Goal: Information Seeking & Learning: Learn about a topic

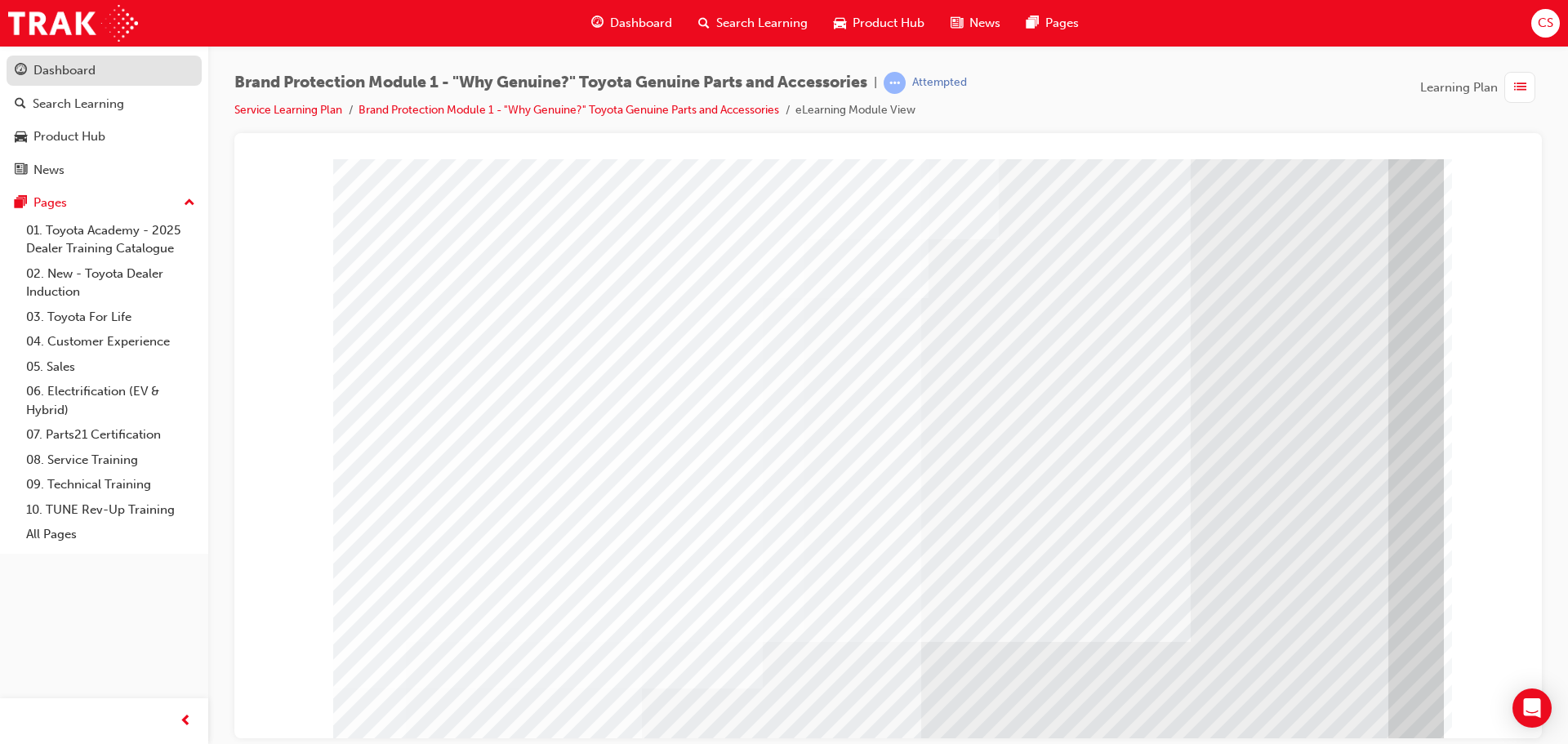
click at [54, 62] on div "Dashboard" at bounding box center [64, 70] width 62 height 18
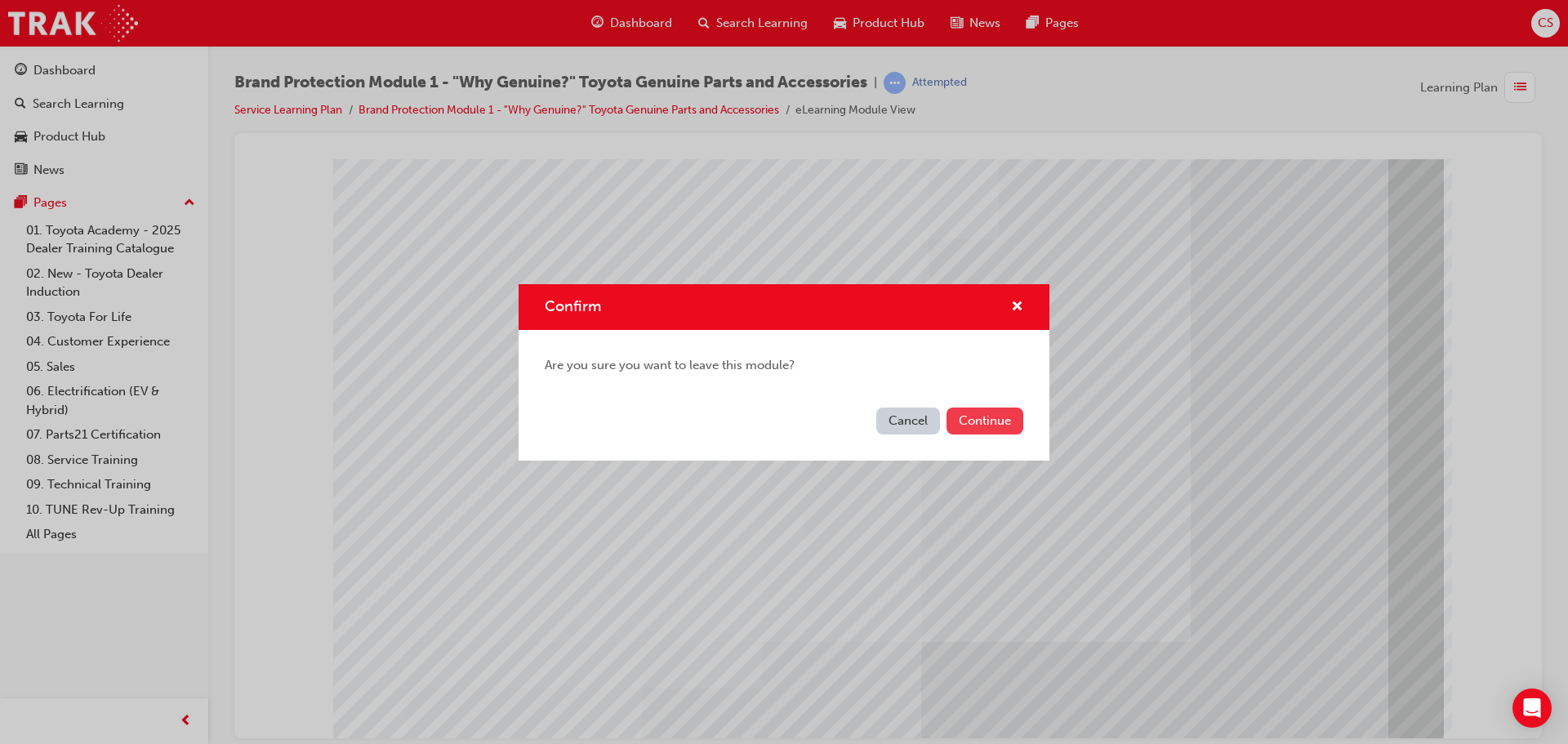
click at [973, 414] on button "Continue" at bounding box center [985, 421] width 77 height 27
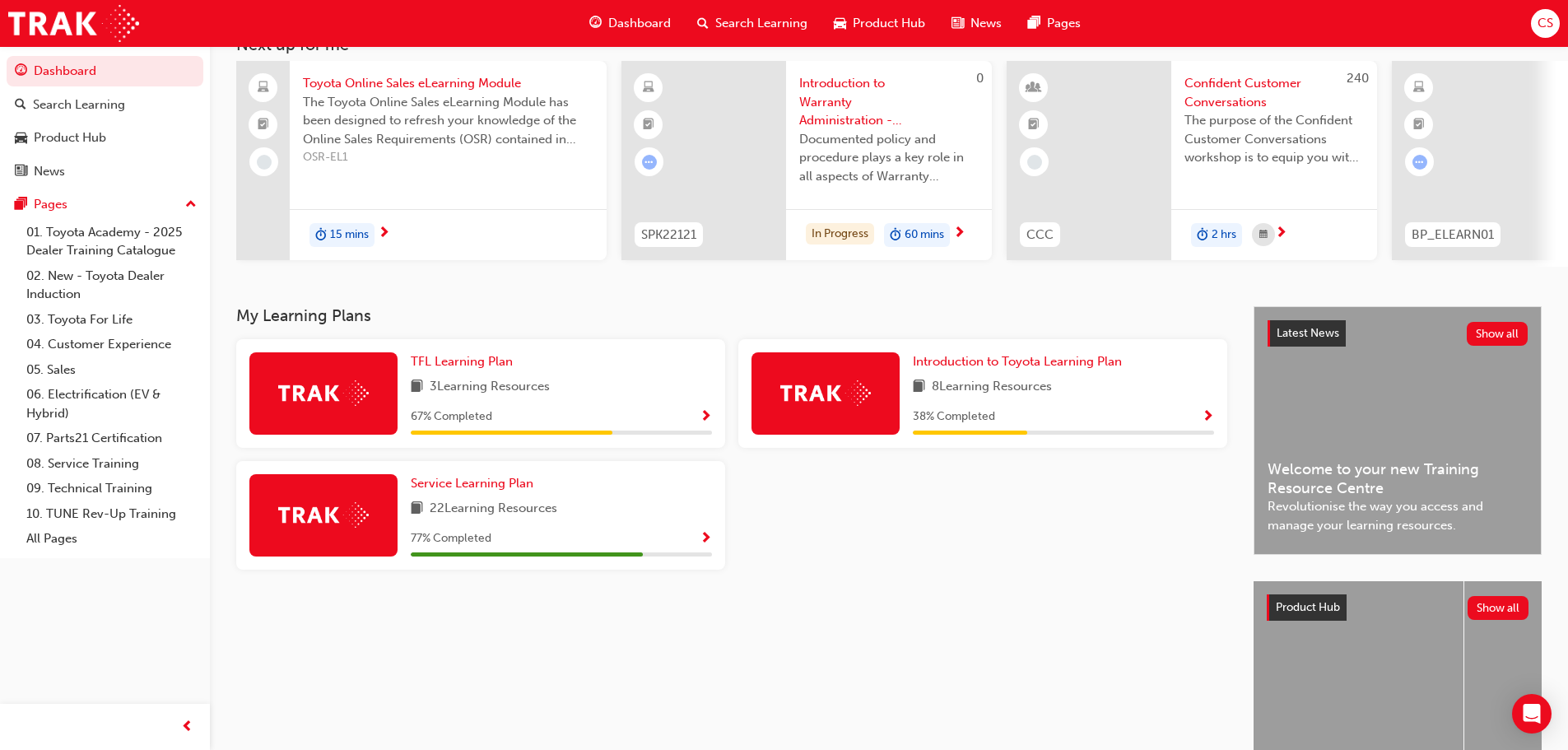
scroll to position [234, 0]
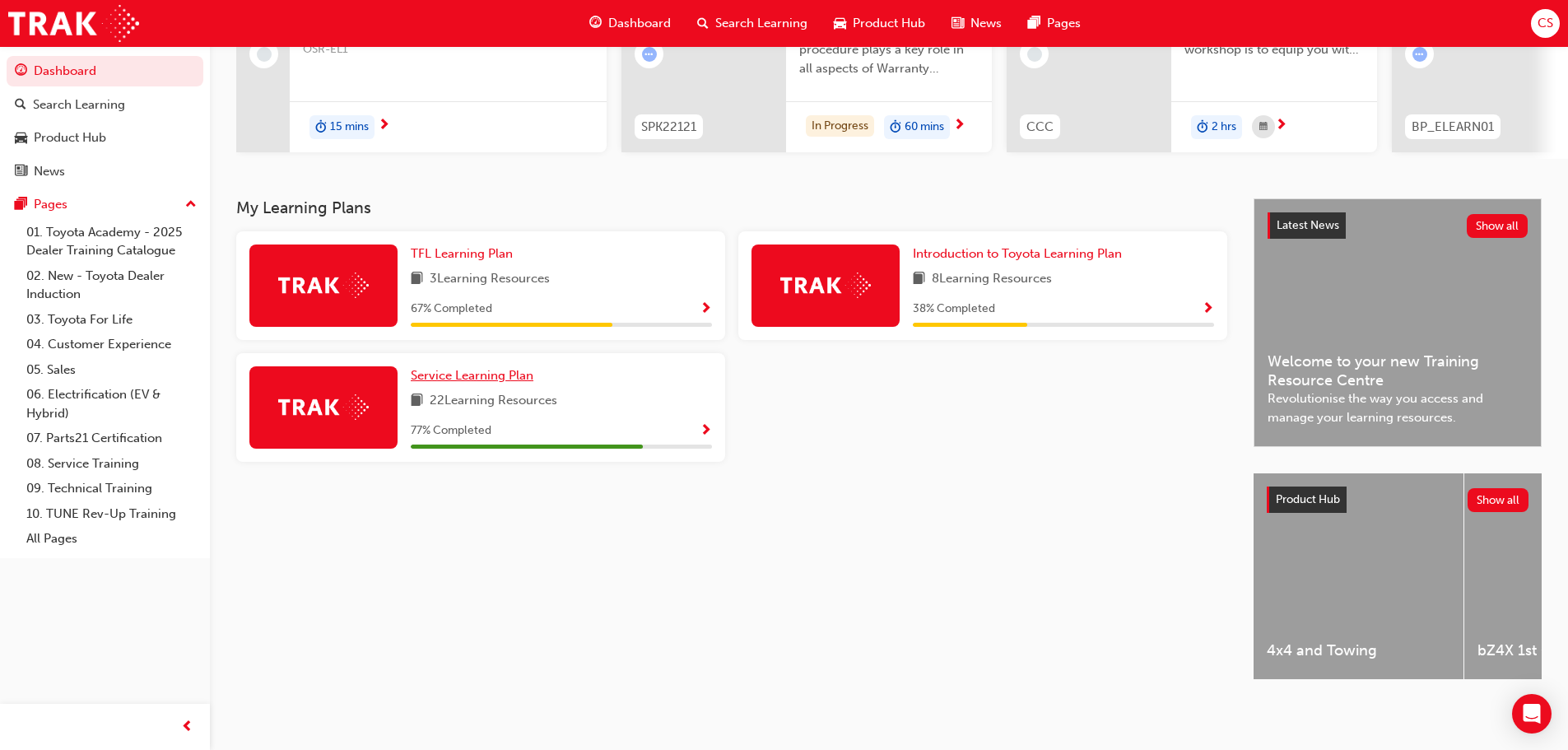
click at [523, 368] on span "Service Learning Plan" at bounding box center [472, 376] width 123 height 15
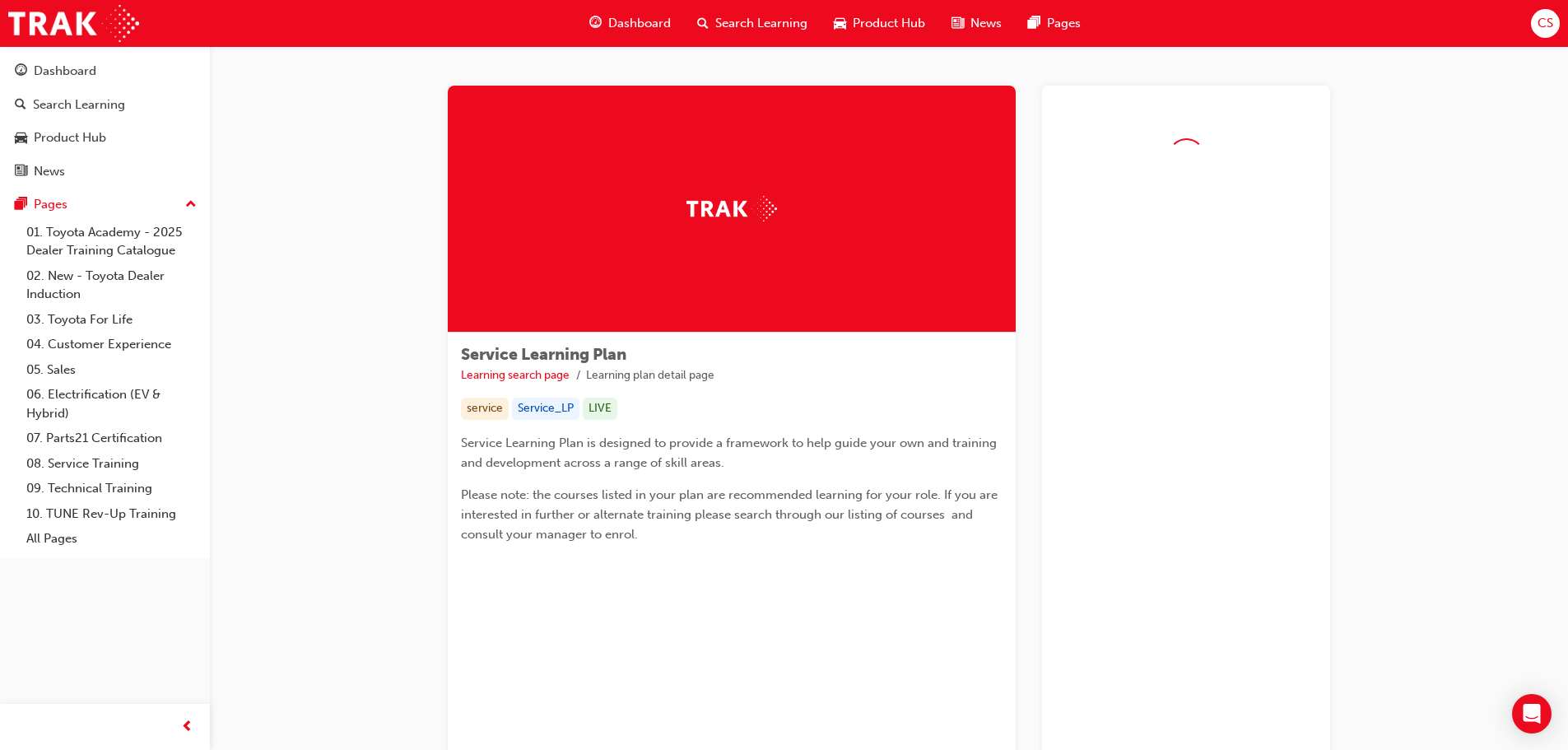
scroll to position [76, 0]
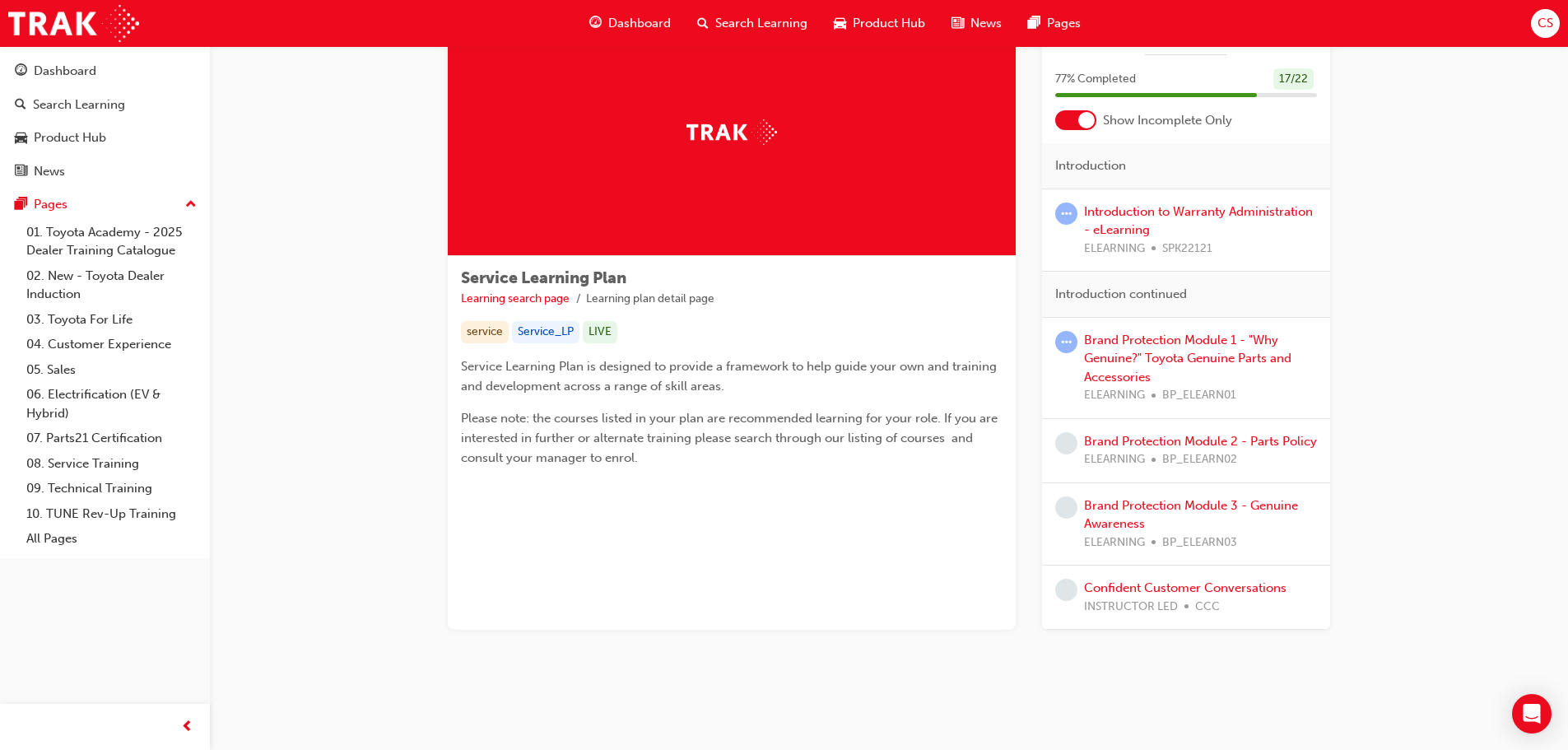
click at [1121, 220] on div "Introduction to Warranty Administration - eLearning ELEARNING SPK22121" at bounding box center [1200, 231] width 233 height 56
click at [1125, 203] on div "Introduction to Warranty Administration - eLearning ELEARNING SPK22121" at bounding box center [1200, 231] width 233 height 56
click at [1232, 213] on link "Introduction to Warranty Administration - eLearning" at bounding box center [1198, 221] width 229 height 33
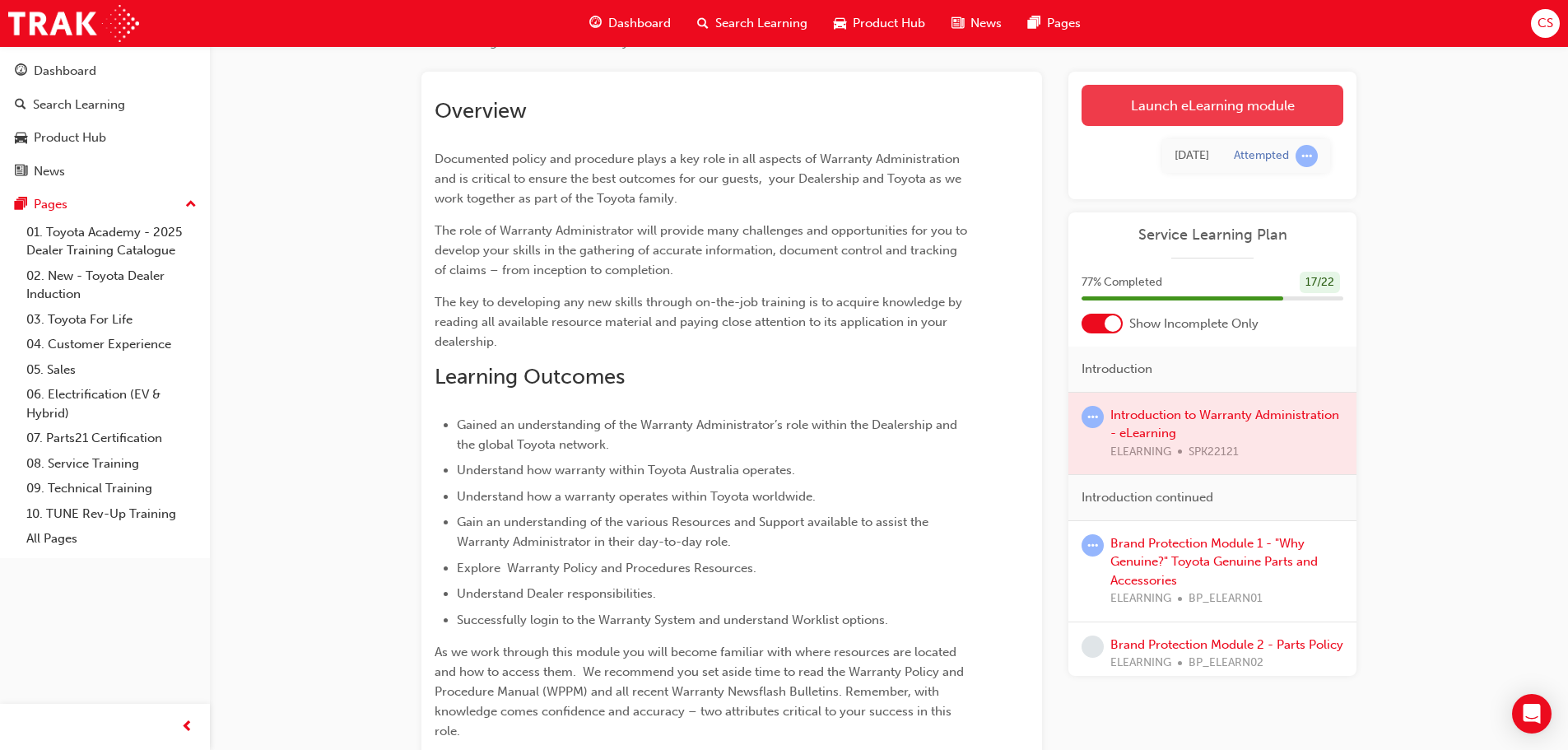
click at [1183, 117] on link "Launch eLearning module" at bounding box center [1212, 105] width 261 height 41
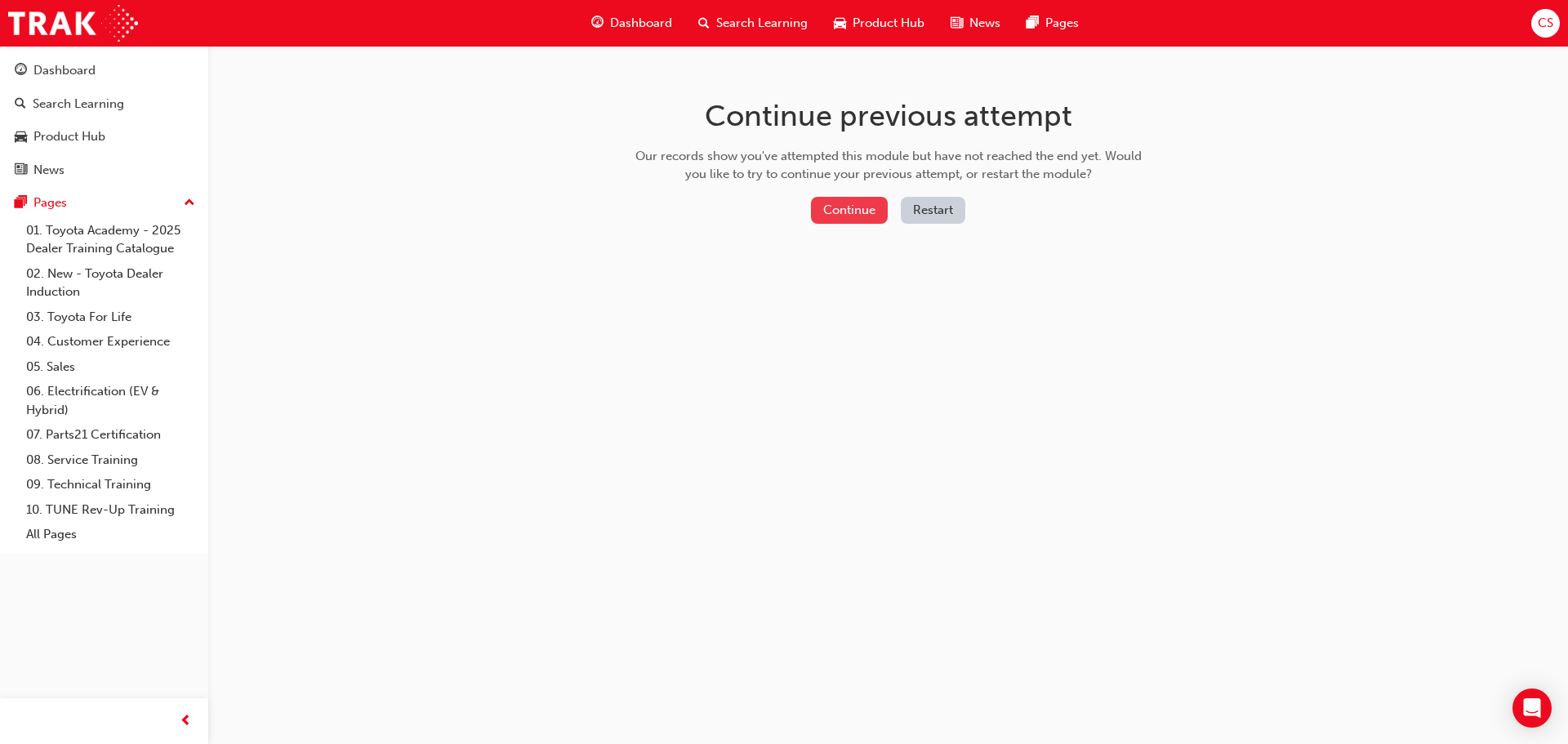
click at [867, 204] on button "Continue" at bounding box center [849, 210] width 77 height 27
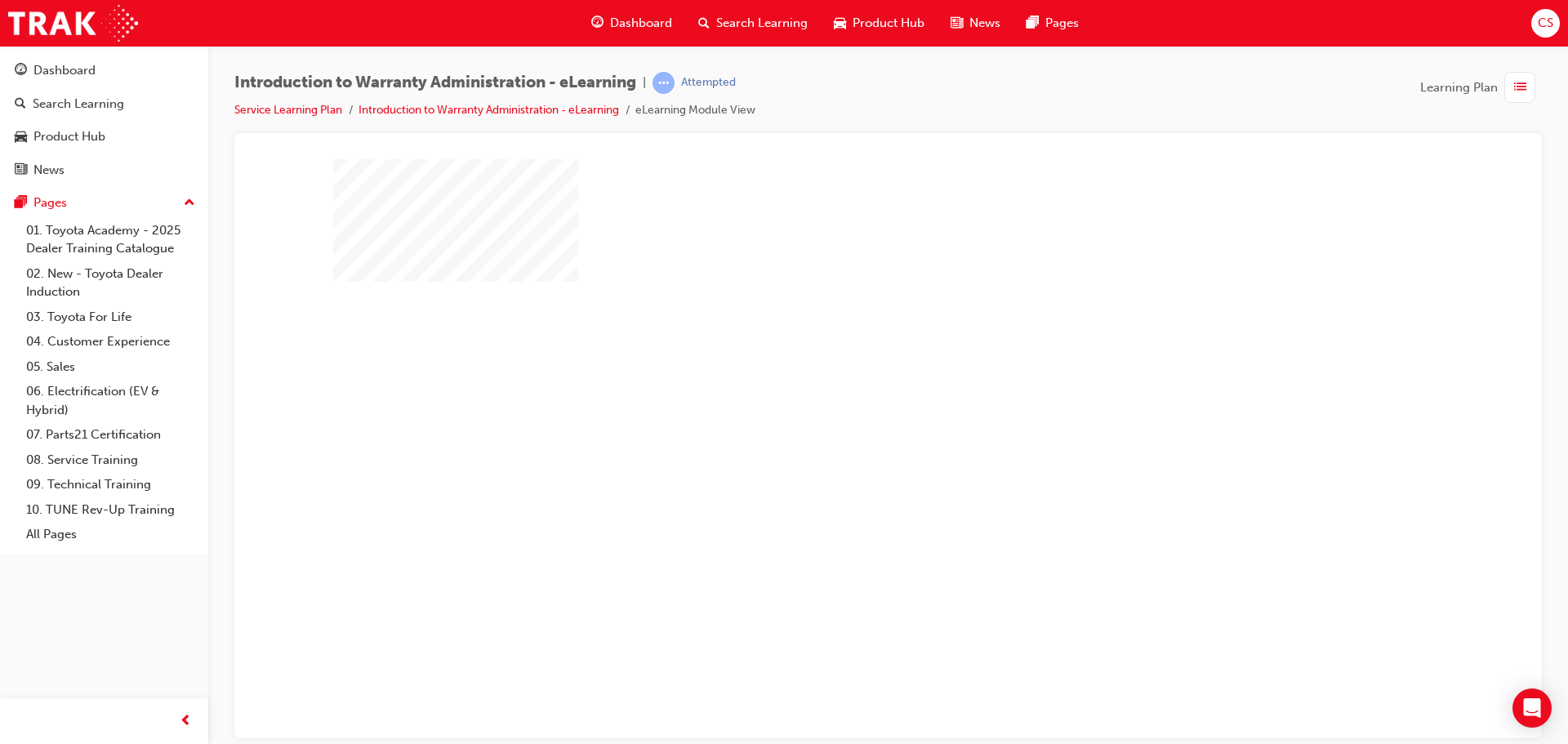
click at [841, 401] on div "play" at bounding box center [841, 401] width 0 height 0
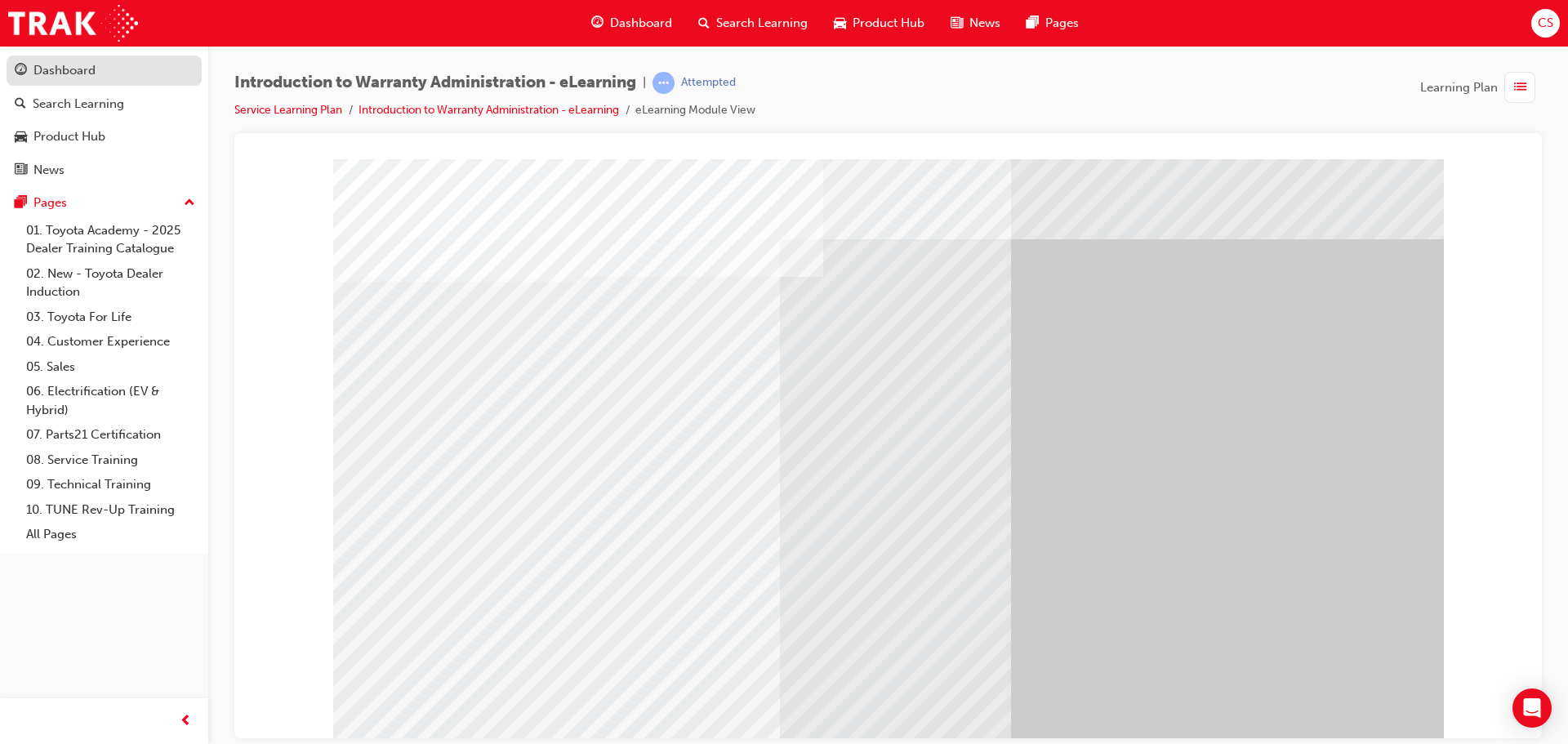
click at [119, 80] on div "Dashboard" at bounding box center [104, 70] width 179 height 20
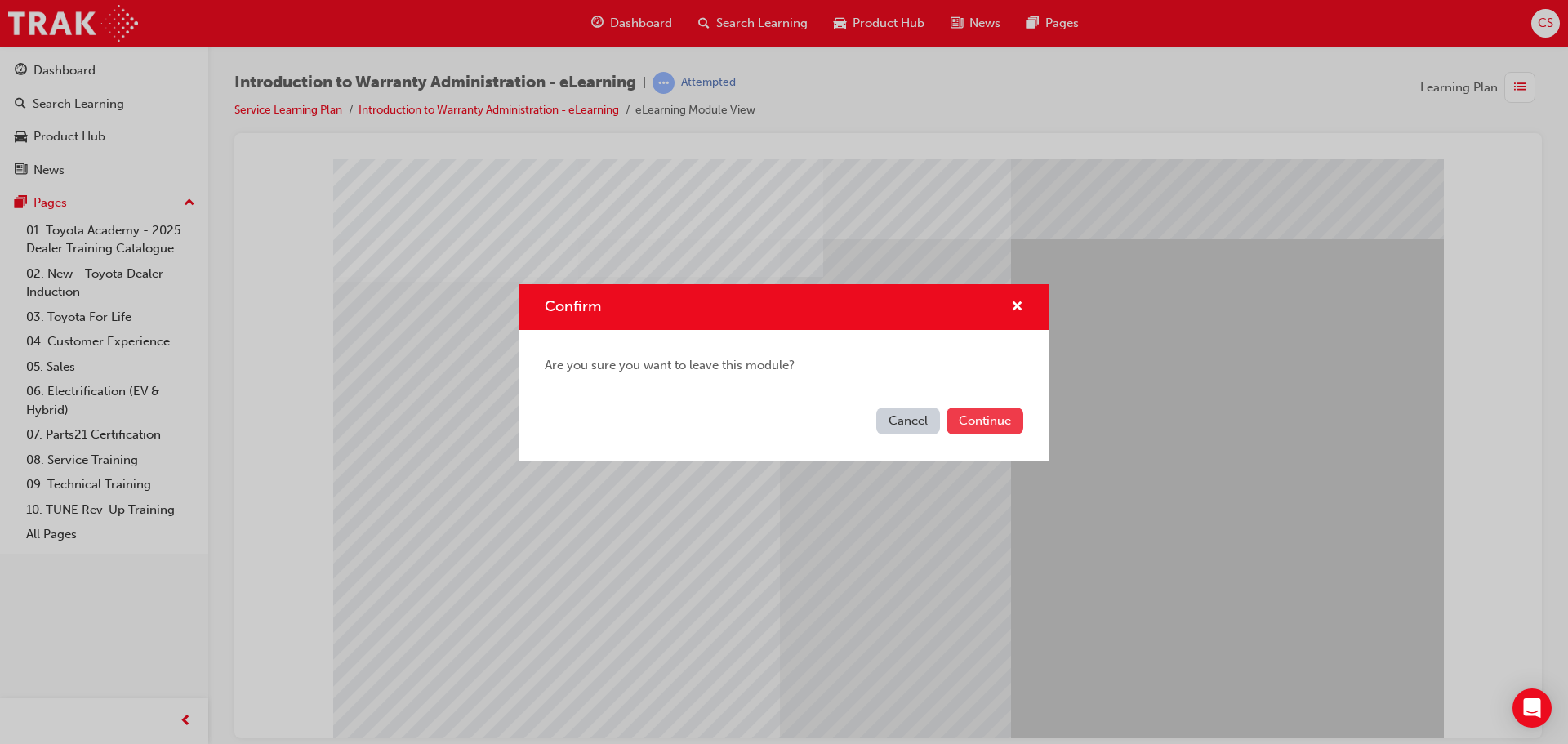
click at [975, 418] on button "Continue" at bounding box center [985, 421] width 77 height 27
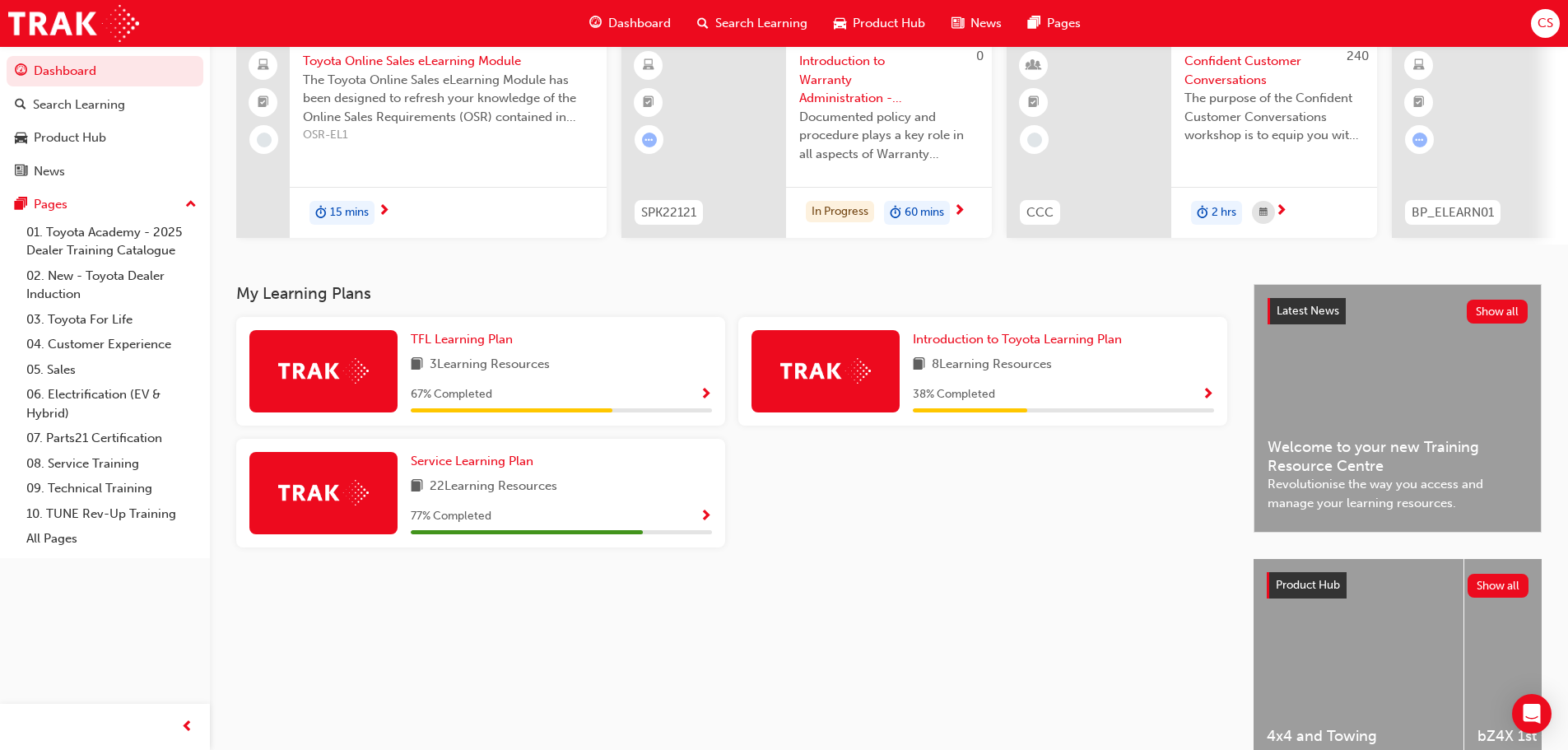
scroll to position [165, 0]
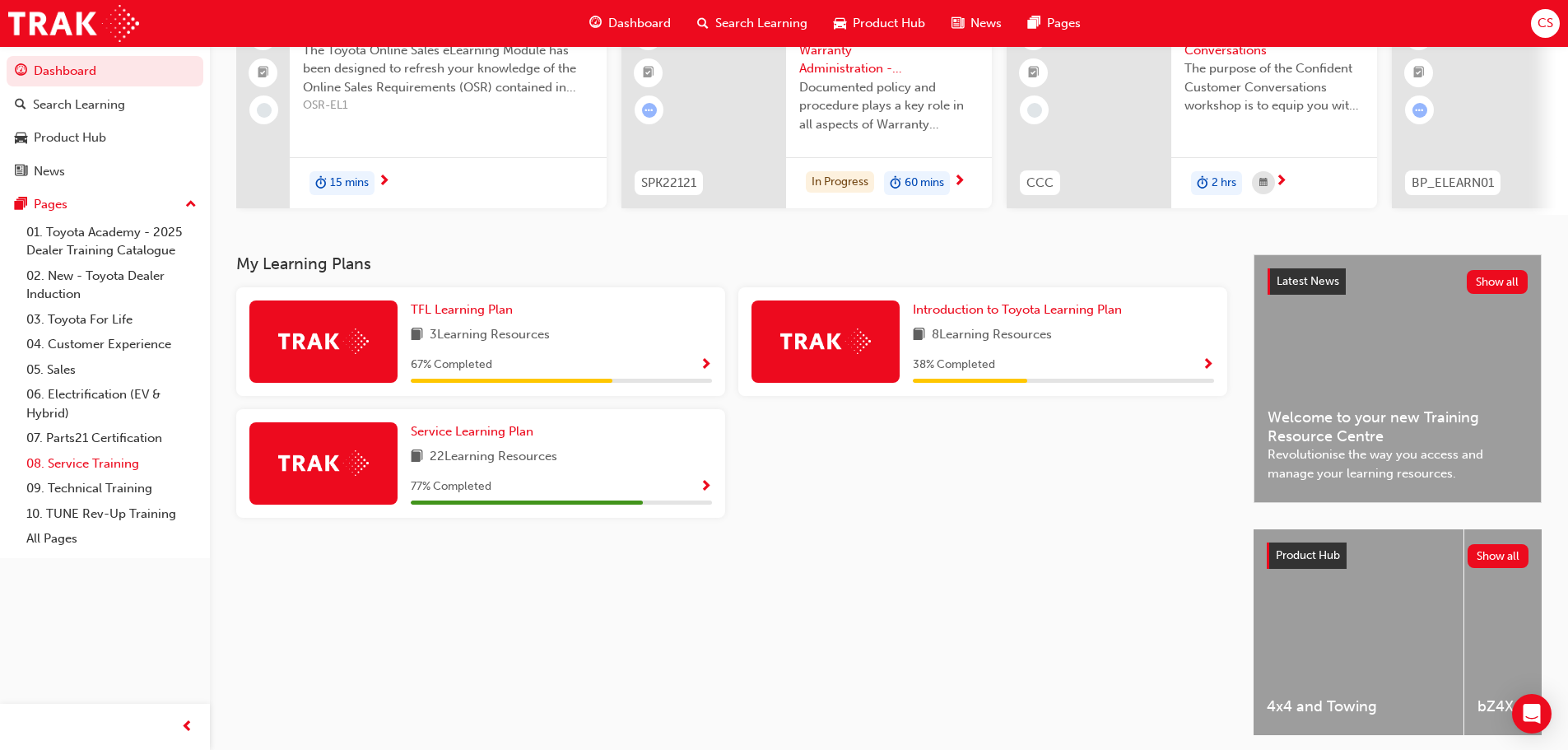
click at [111, 460] on link "08. Service Training" at bounding box center [111, 463] width 183 height 25
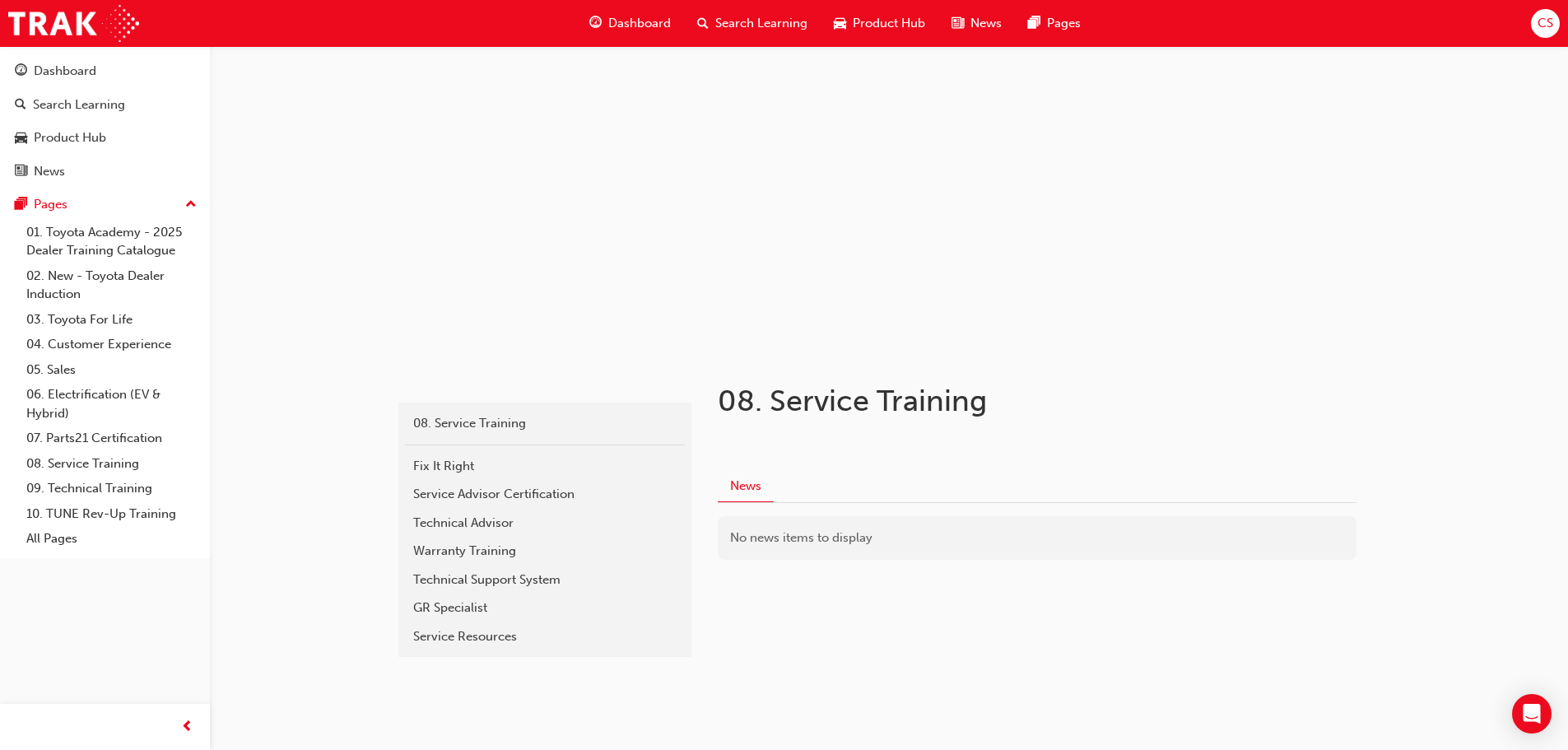
scroll to position [39, 0]
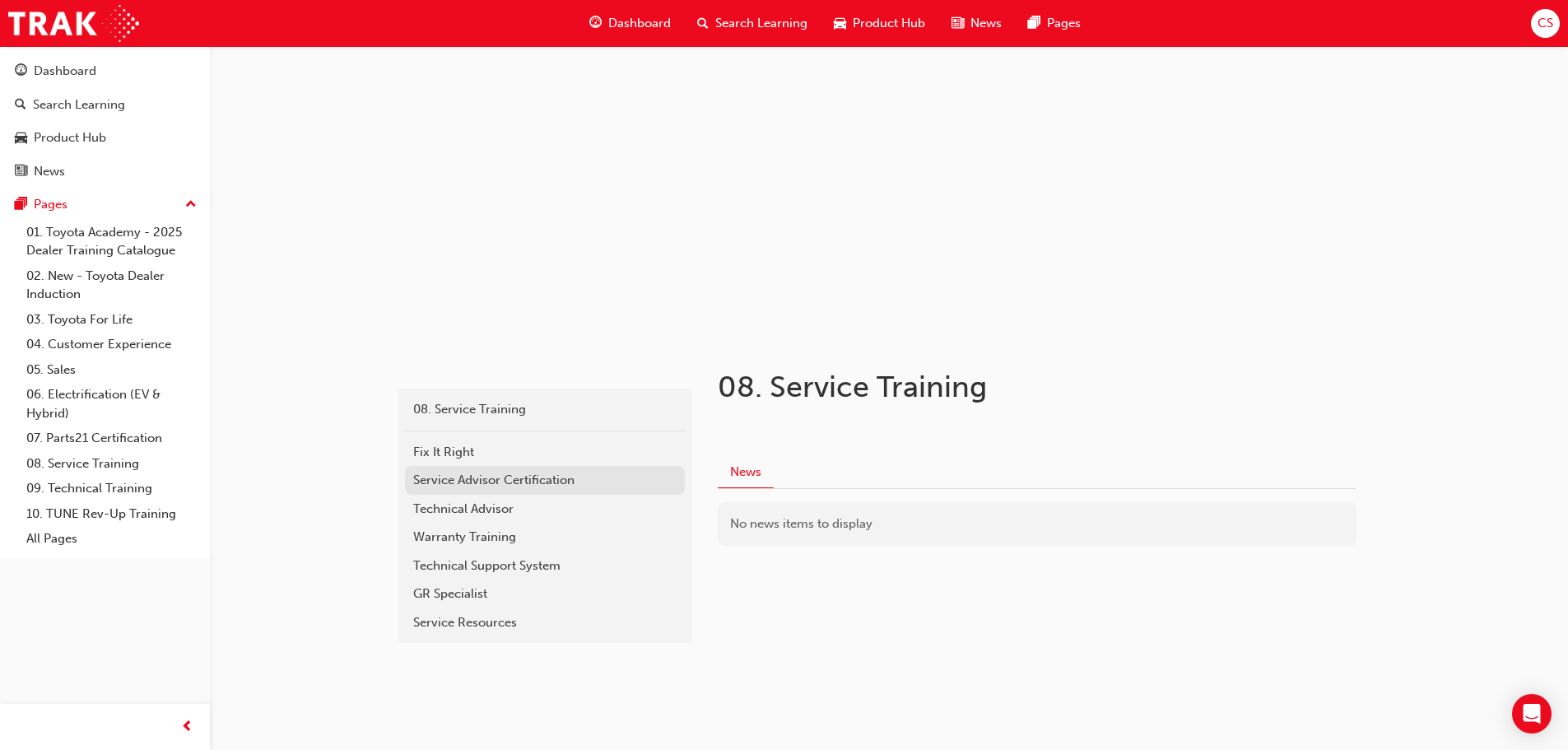
click at [452, 485] on div "Service Advisor Certification" at bounding box center [544, 480] width 263 height 19
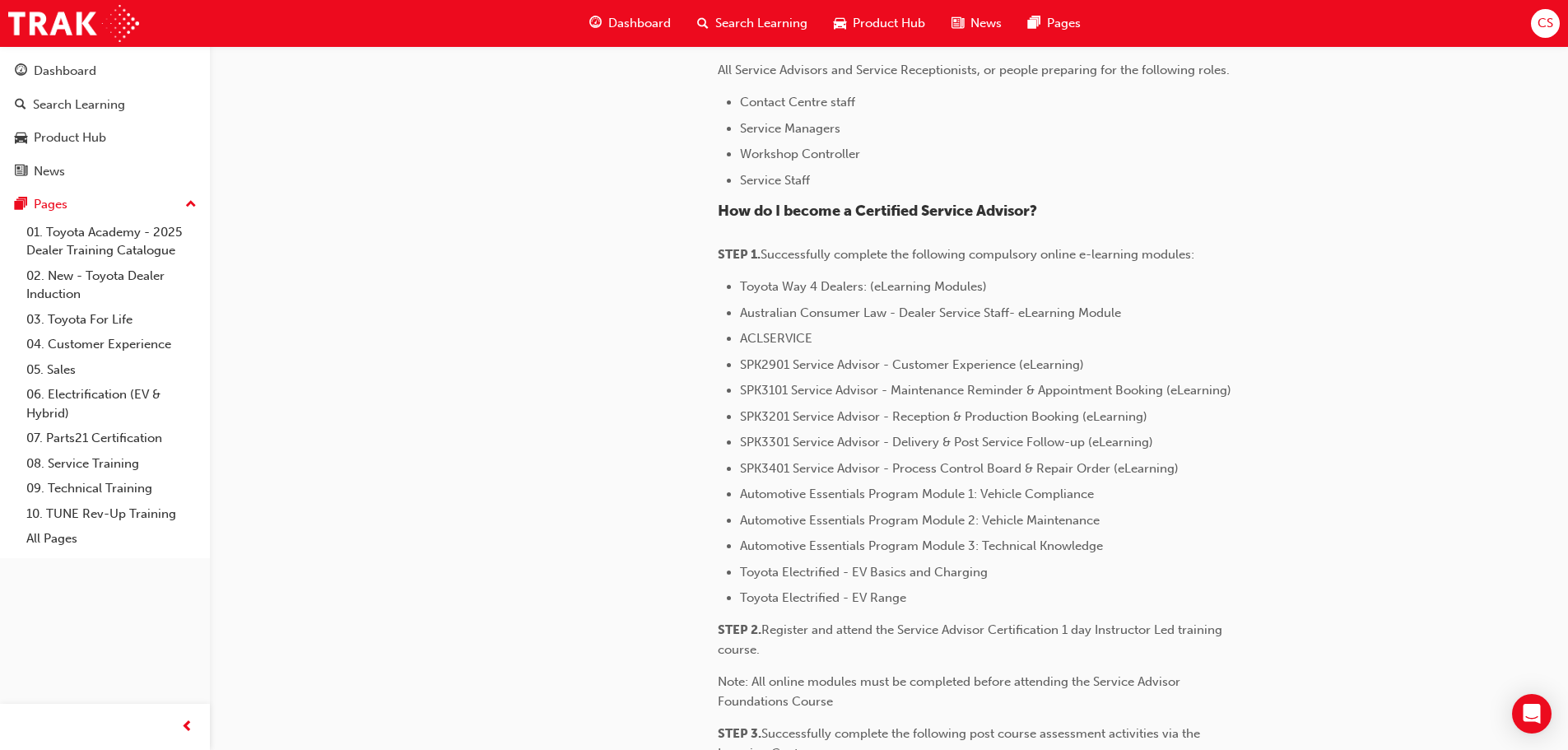
scroll to position [576, 0]
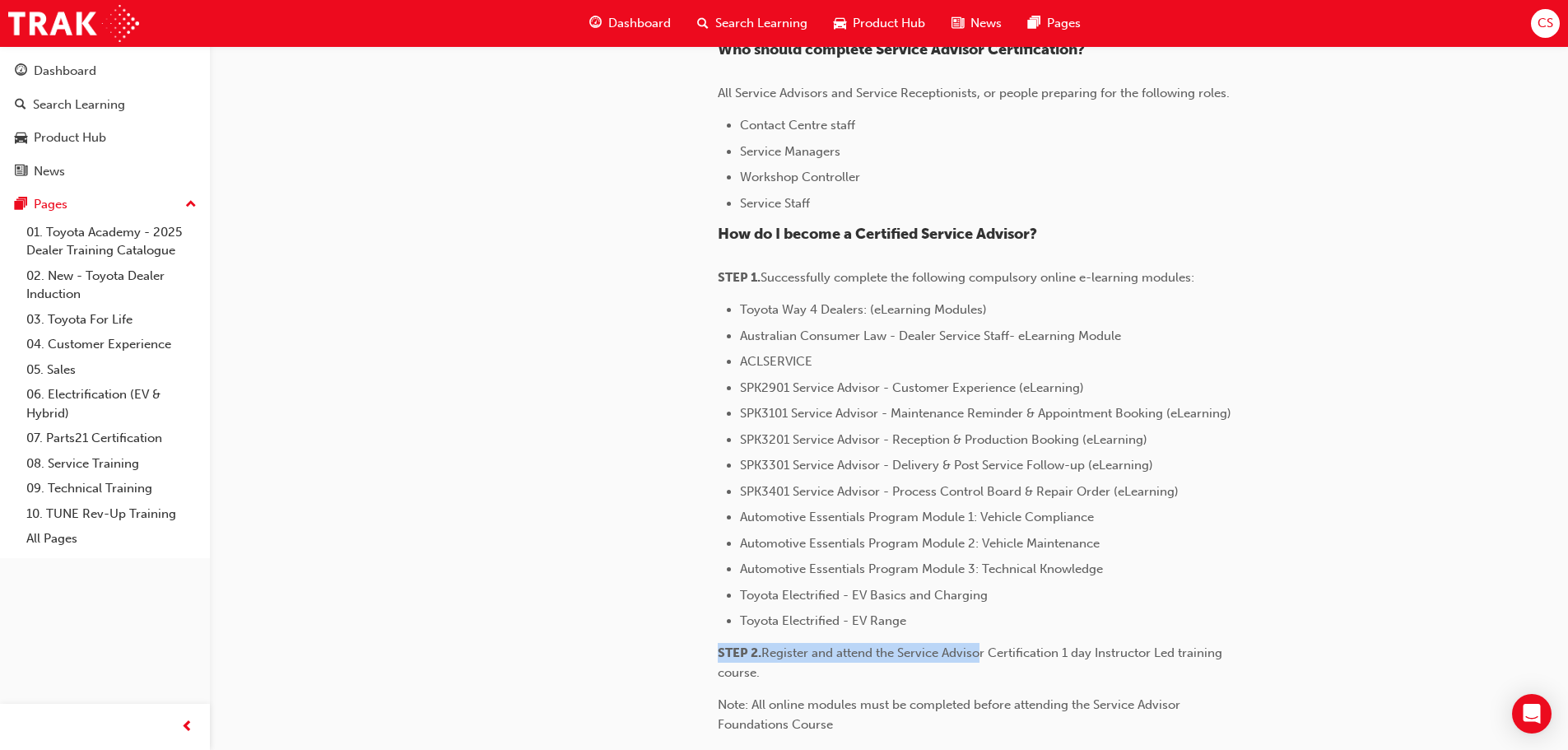
drag, startPoint x: 912, startPoint y: 622, endPoint x: 977, endPoint y: 633, distance: 65.9
click at [977, 633] on div "What is Service Advisor Certification? As a Service Advisor, you are the public…" at bounding box center [985, 515] width 535 height 1216
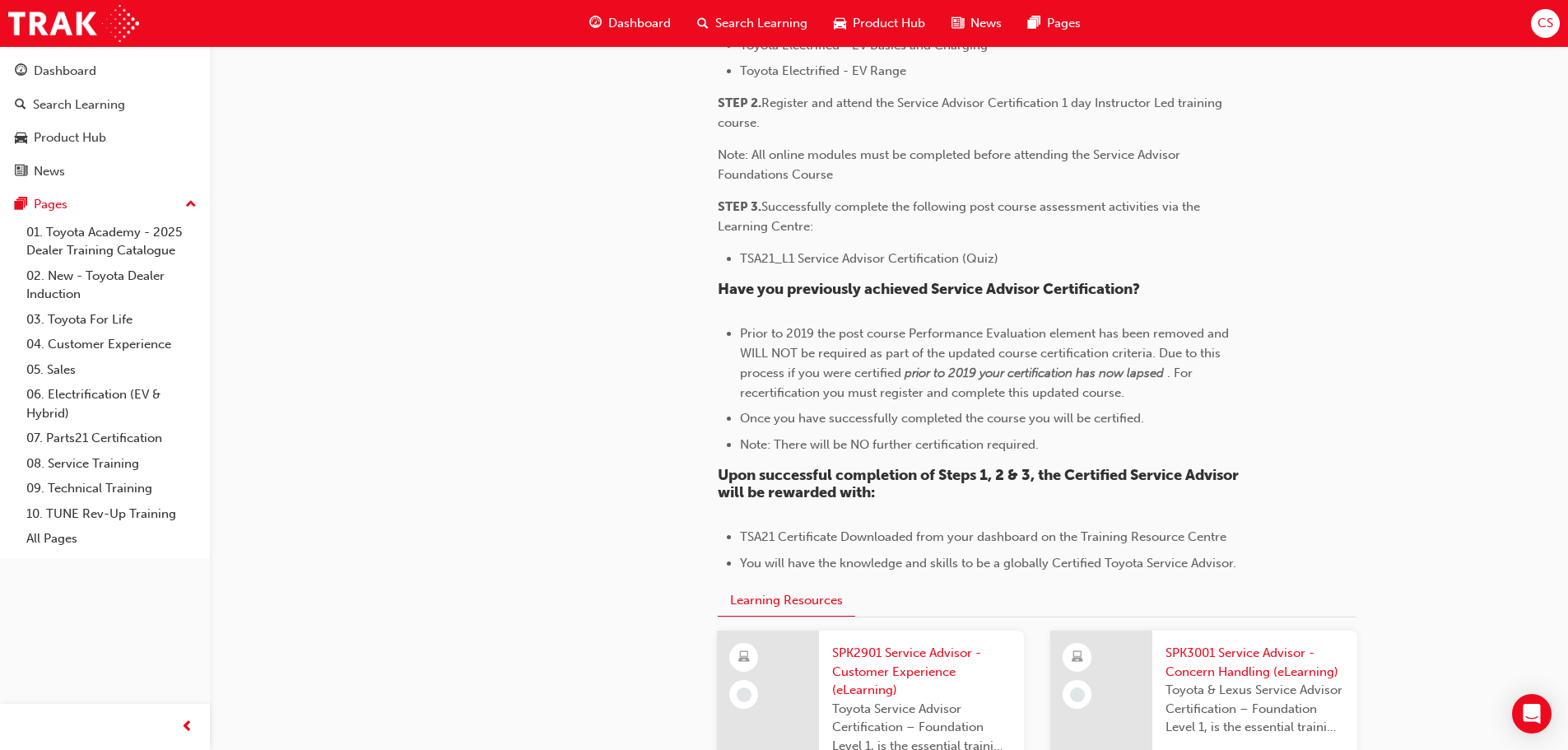
scroll to position [1083, 0]
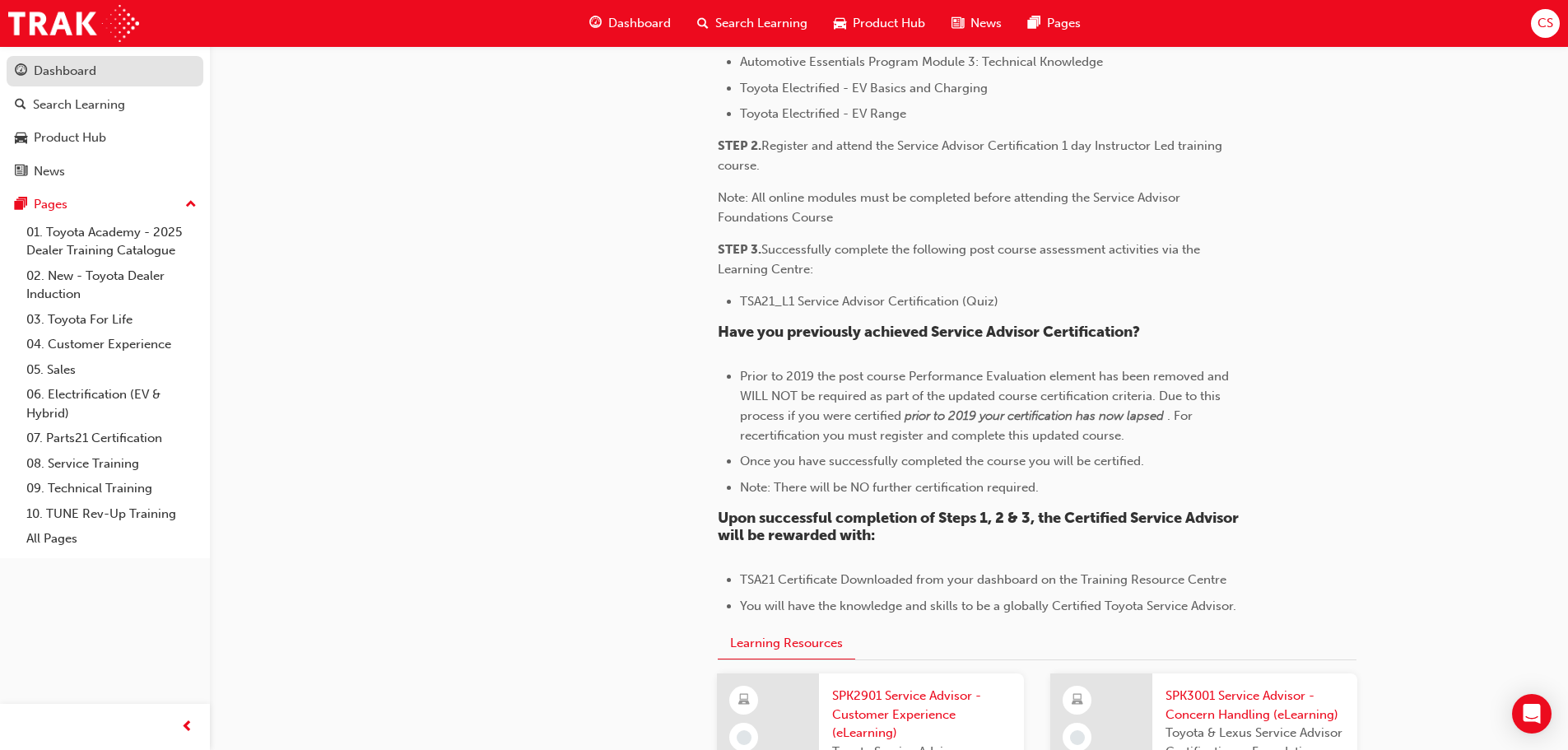
click at [60, 67] on div "Dashboard" at bounding box center [64, 71] width 62 height 19
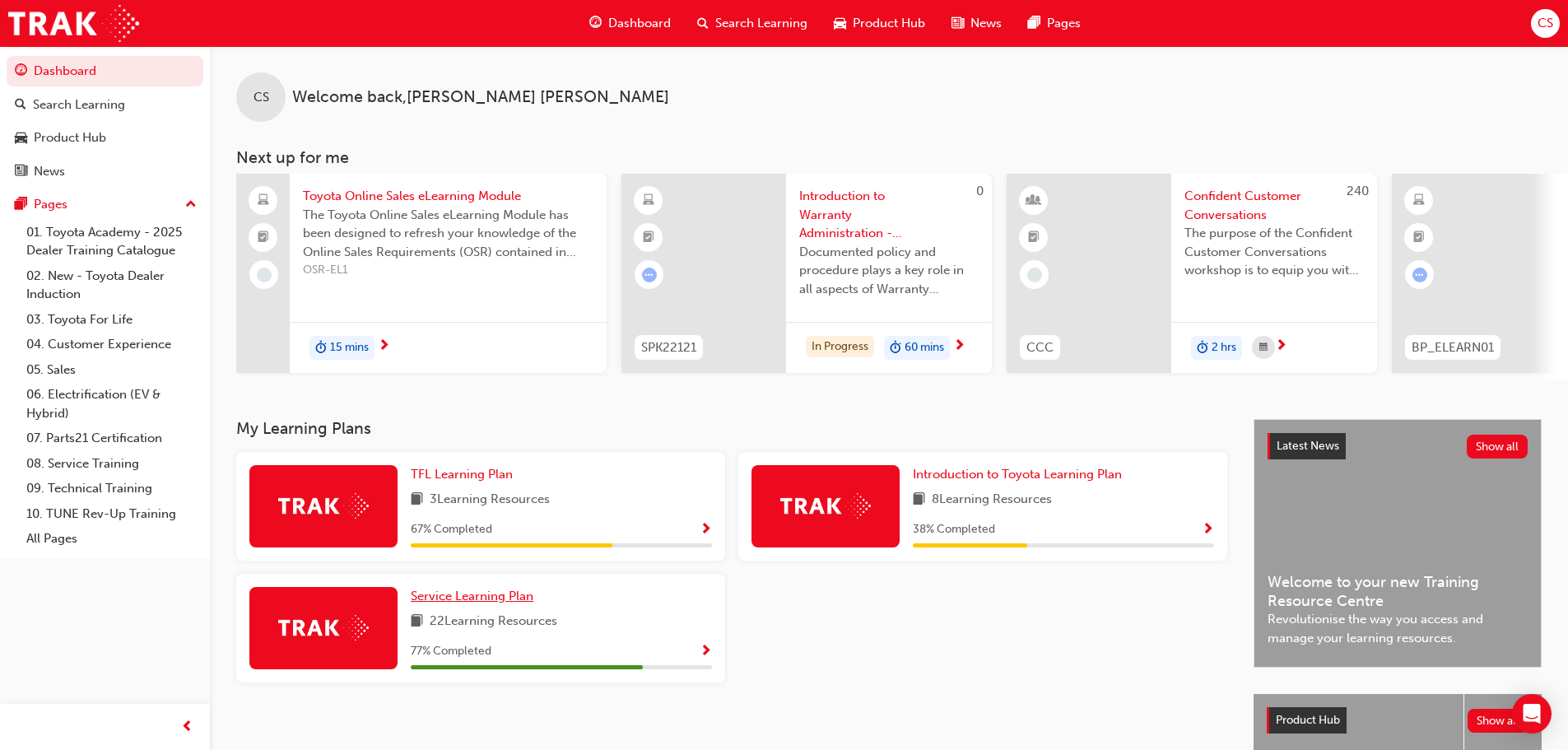
click at [501, 599] on span "Service Learning Plan" at bounding box center [472, 596] width 123 height 15
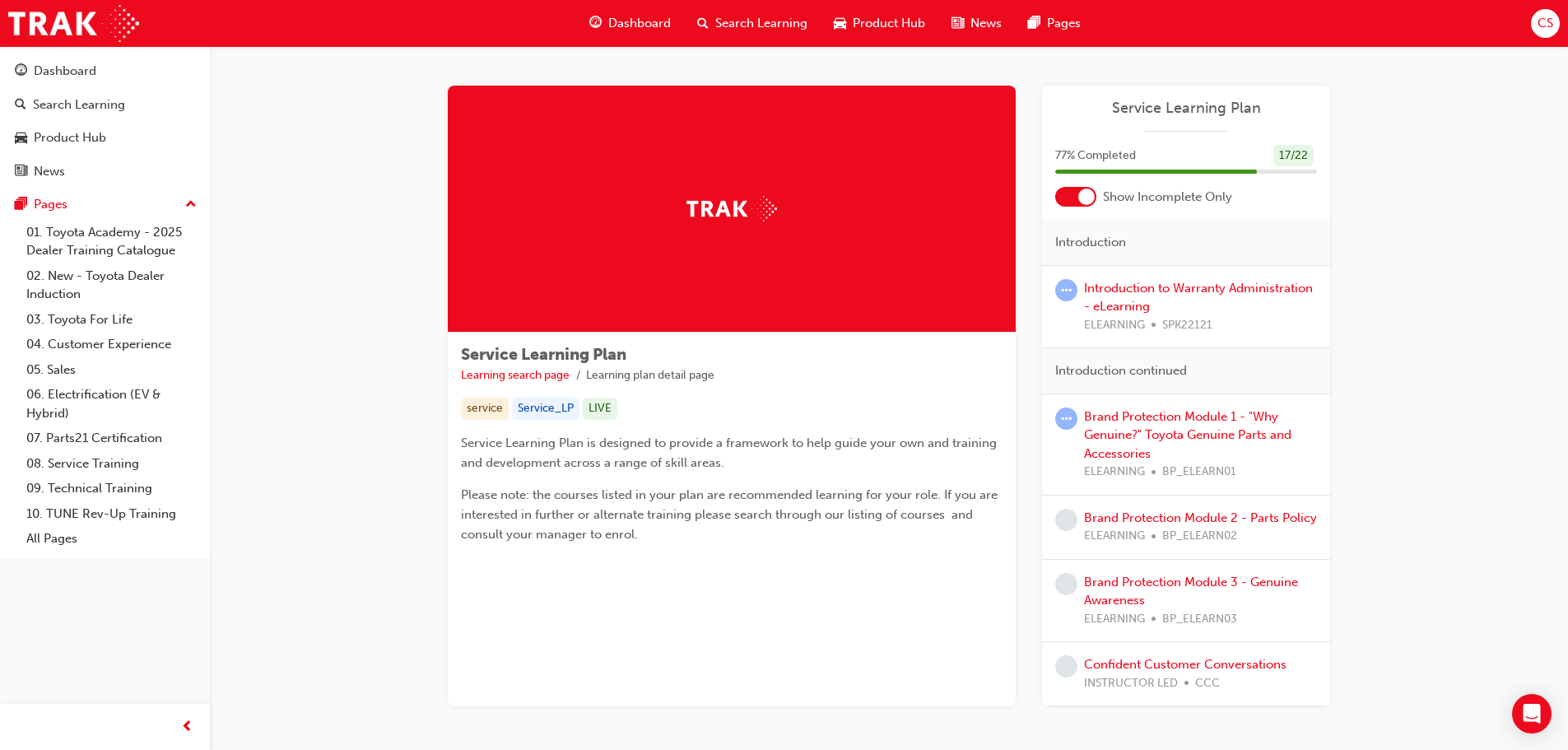
click at [400, 316] on div "Service Learning Plan Learning search page Learning plan detail page Service Le…" at bounding box center [889, 416] width 988 height 740
